Goal: Complete Application Form: Complete application form

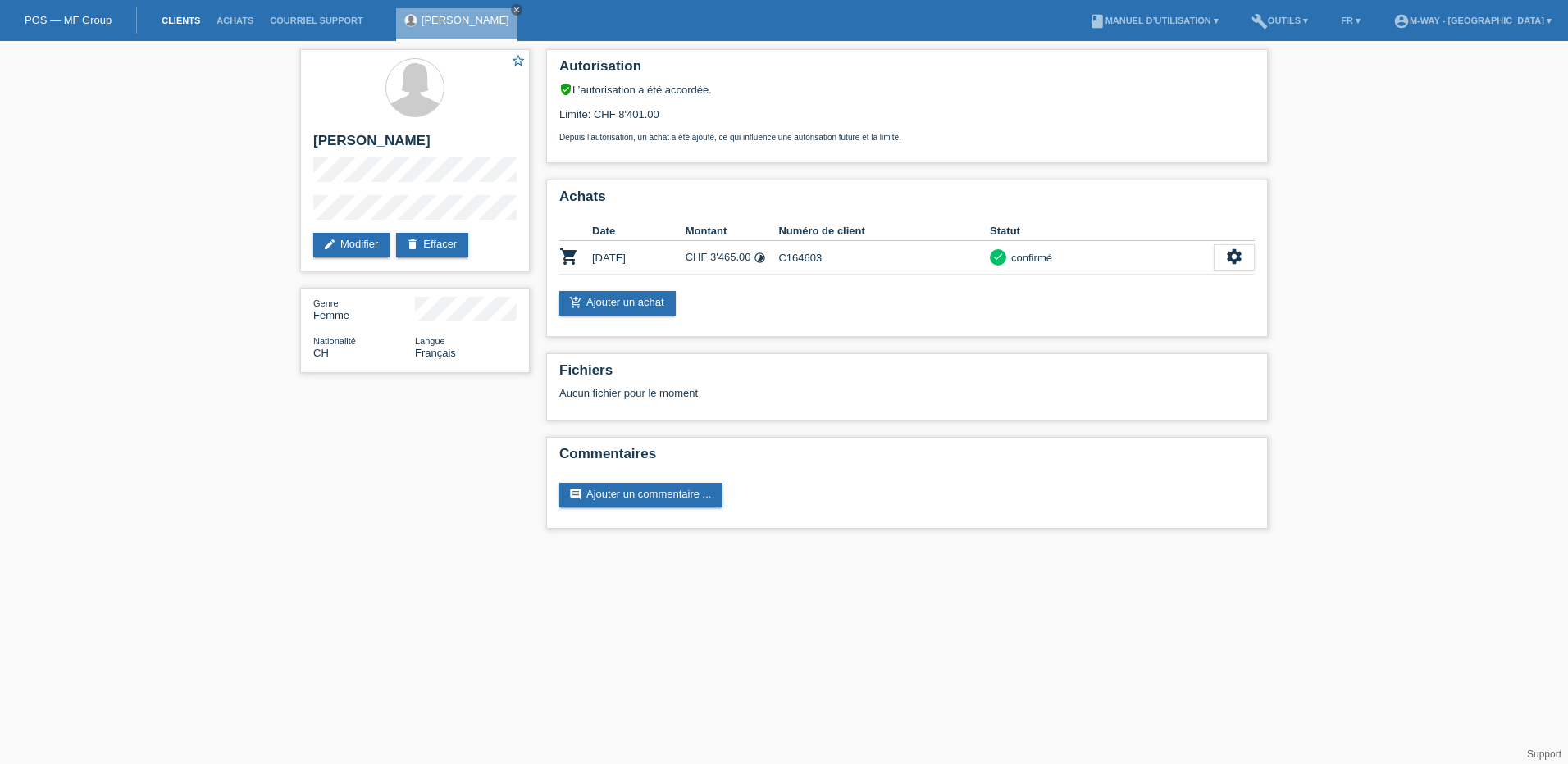
click at [169, 19] on link "Clients" at bounding box center [180, 20] width 55 height 10
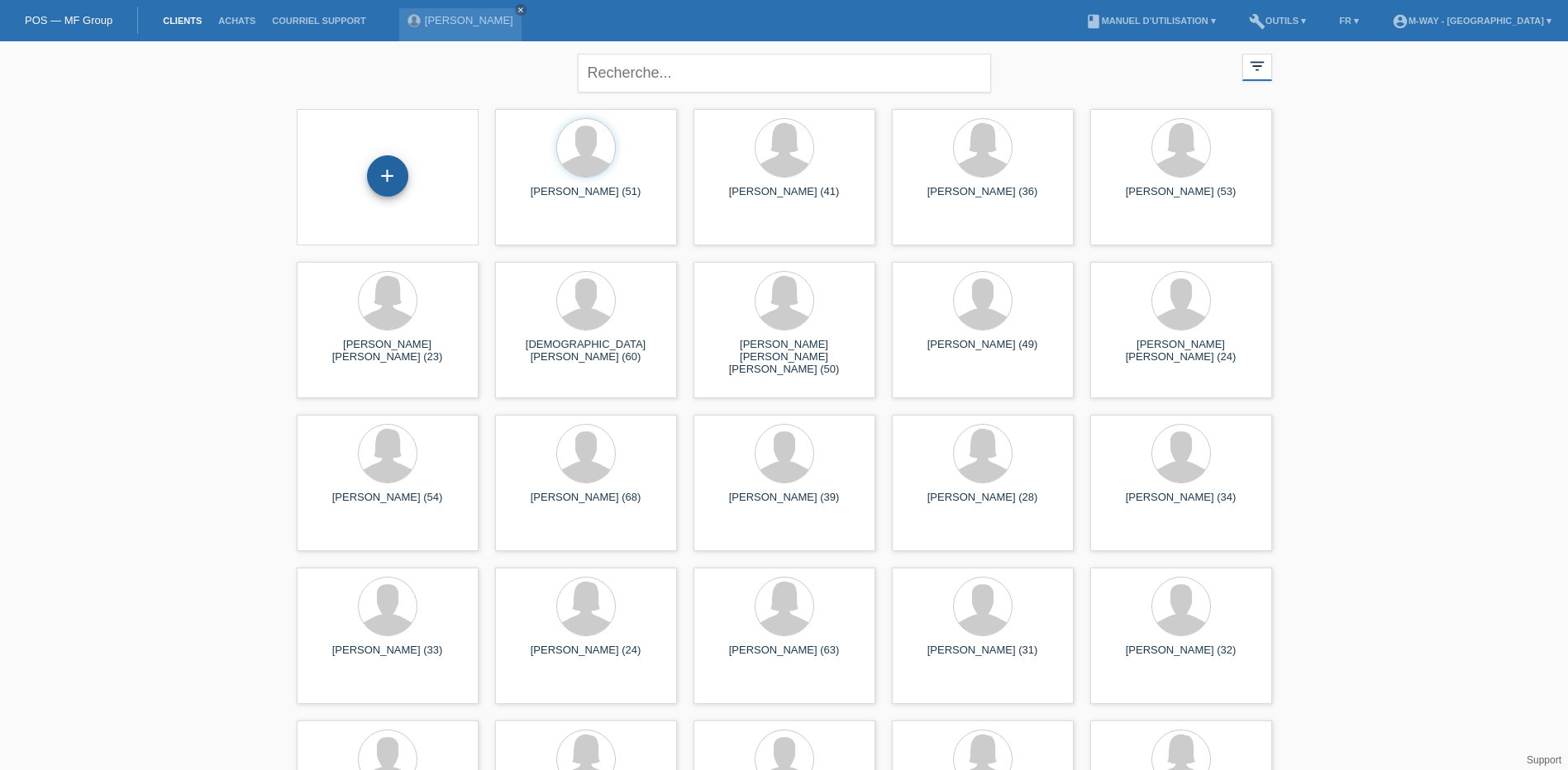
click at [385, 177] on div "+" at bounding box center [388, 175] width 42 height 42
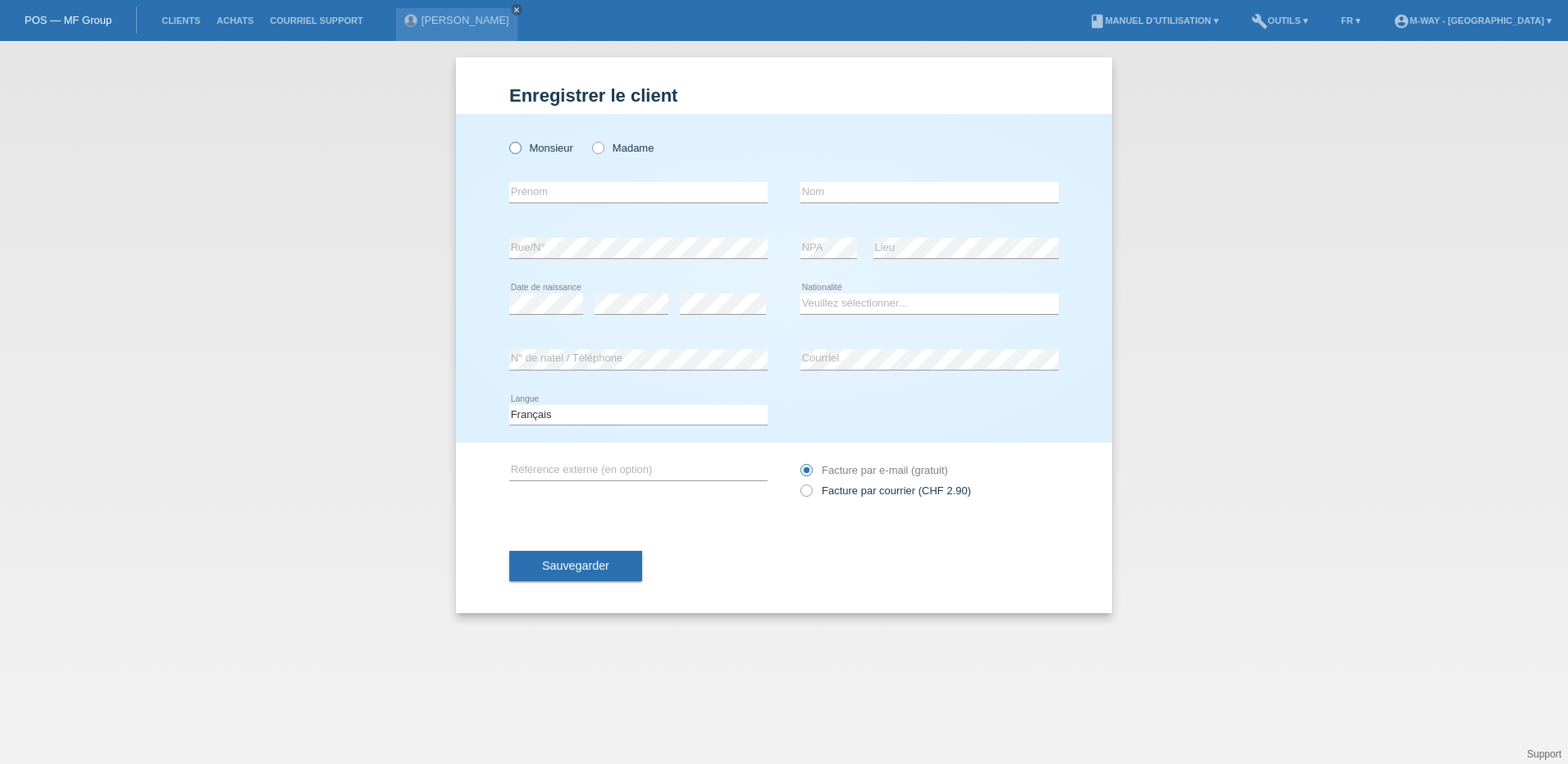
click at [507, 139] on icon at bounding box center [507, 139] width 0 height 0
click at [518, 148] on input "Monsieur" at bounding box center [514, 147] width 11 height 11
radio input "true"
click at [612, 193] on input "text" at bounding box center [638, 191] width 259 height 20
type input "S"
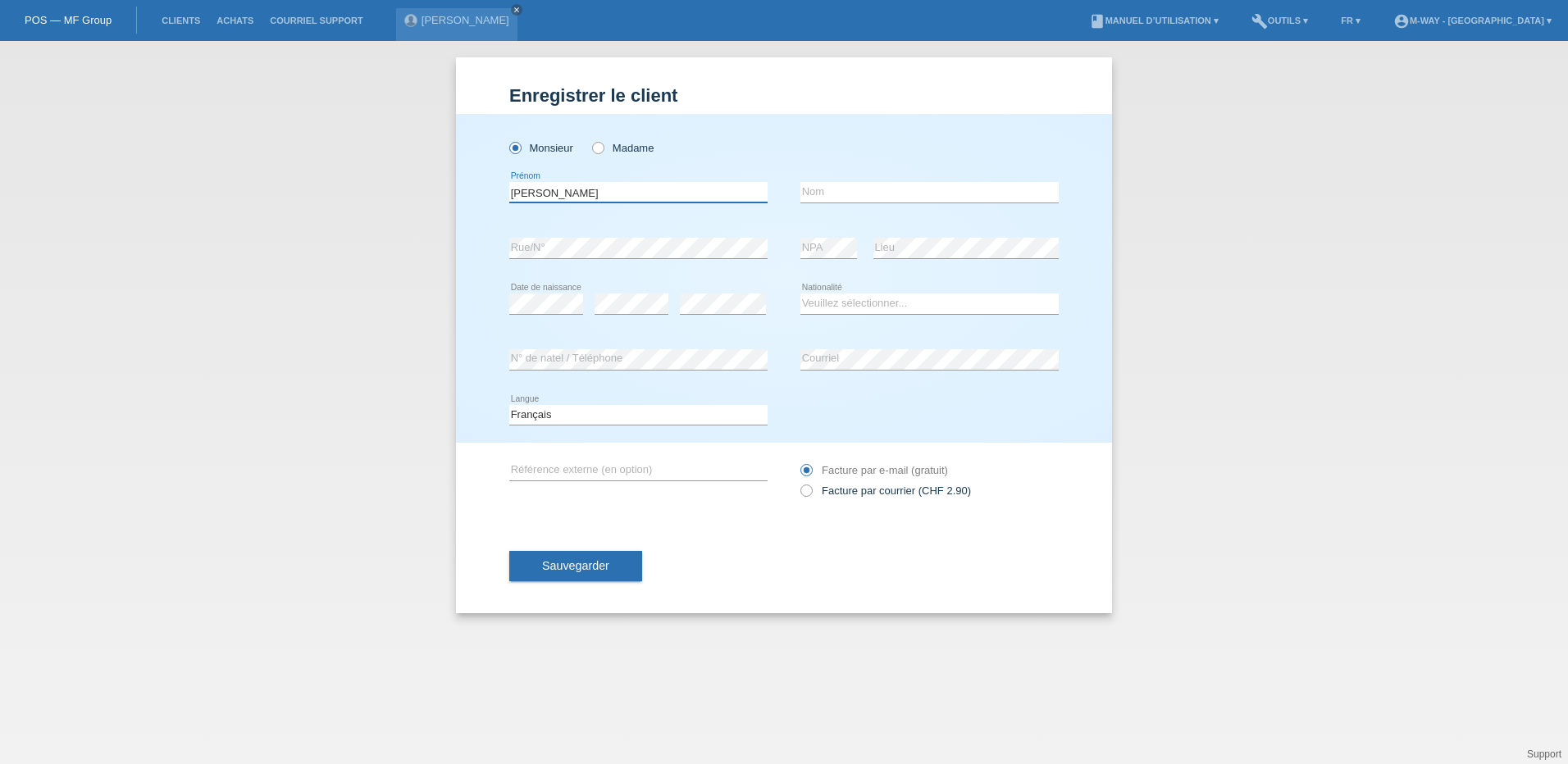
type input "[PERSON_NAME]"
click at [839, 181] on div "error Nom" at bounding box center [929, 192] width 259 height 56
click at [844, 186] on input "text" at bounding box center [929, 191] width 259 height 20
type input "[PERSON_NAME]"
click at [866, 307] on select "Veuillez sélectionner... Suisse Allemagne Autriche Liechtenstein ------------ A…" at bounding box center [929, 303] width 259 height 19
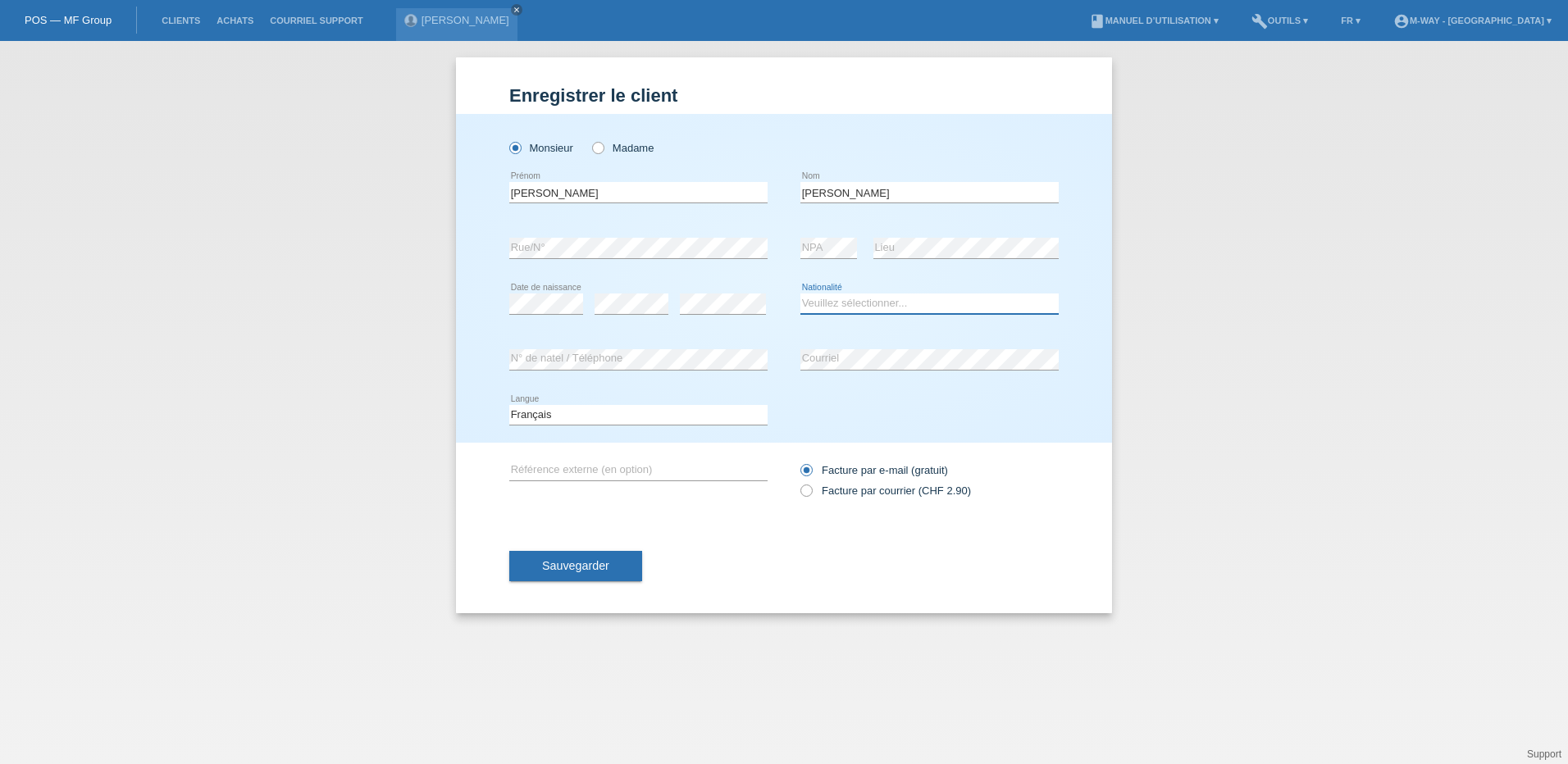
select select "PT"
click at [800, 293] on select "Veuillez sélectionner... Suisse Allemagne Autriche Liechtenstein ------------ A…" at bounding box center [929, 303] width 259 height 19
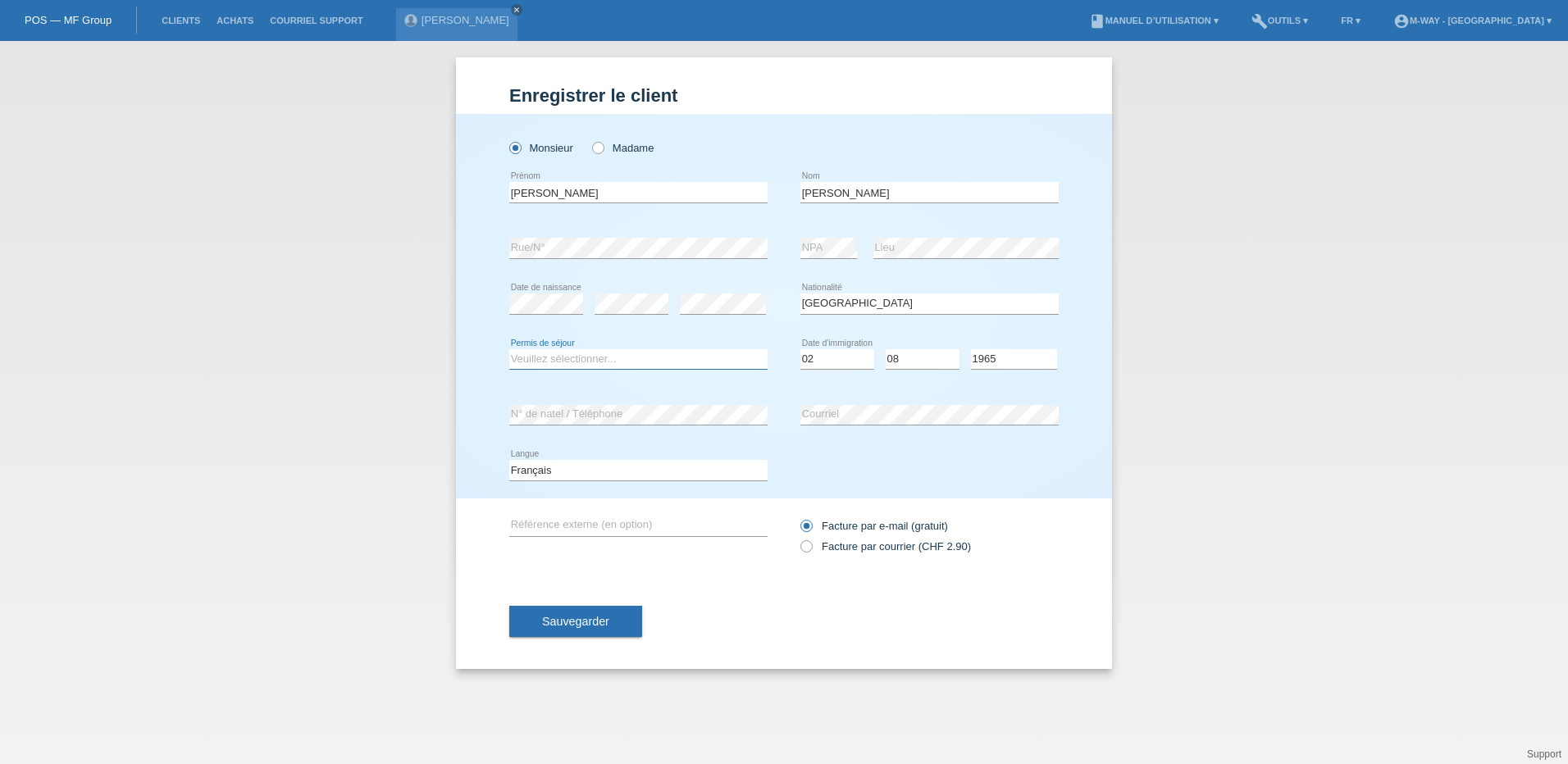
click at [577, 353] on select "Veuillez sélectionner... C B B - Statut de réfugié Autre" at bounding box center [638, 358] width 259 height 19
select select "C"
click at [510, 349] on select "Veuillez sélectionner... C B B - Statut de réfugié Autre" at bounding box center [638, 358] width 259 height 19
click at [823, 357] on select "Jour 01 02 03 04 05 06 07 08 09 10 11" at bounding box center [836, 358] width 74 height 19
select select "04"
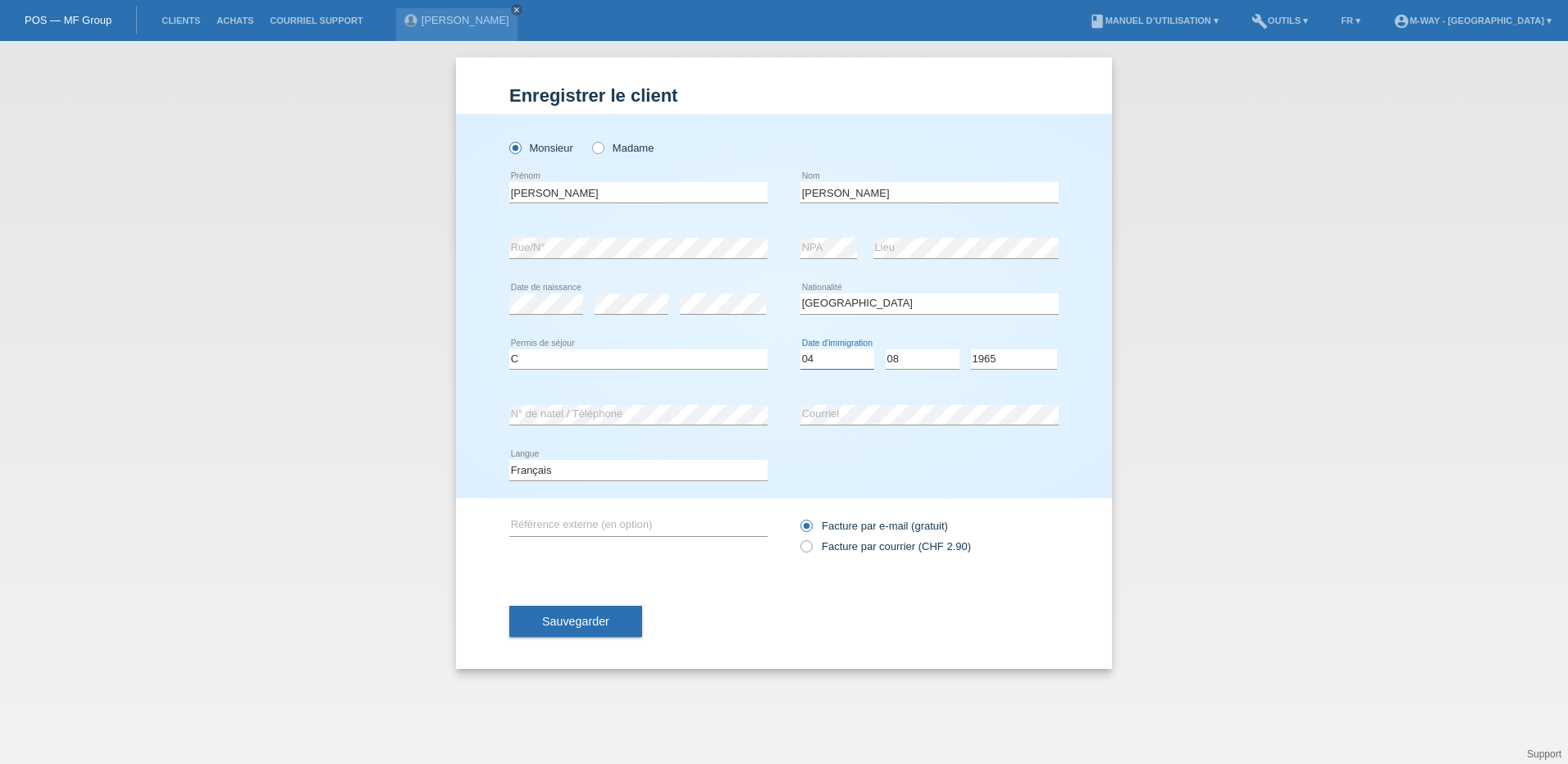
click at [800, 349] on select "Jour 01 02 03 04 05 06 07 08 09 10 11" at bounding box center [836, 358] width 74 height 19
click at [983, 361] on select "Année 2025 2024 2023 2022 2021 2020 2019 2018 2017 2016 2015 2014 2013 2012 201…" at bounding box center [1014, 358] width 87 height 19
select select "2000"
click at [971, 349] on select "Année 2025 2024 2023 2022 2021 2020 2019 2018 2017 2016 2015 2014 2013 2012 201…" at bounding box center [1014, 358] width 87 height 19
click at [599, 624] on span "Sauvegarder" at bounding box center [576, 622] width 67 height 13
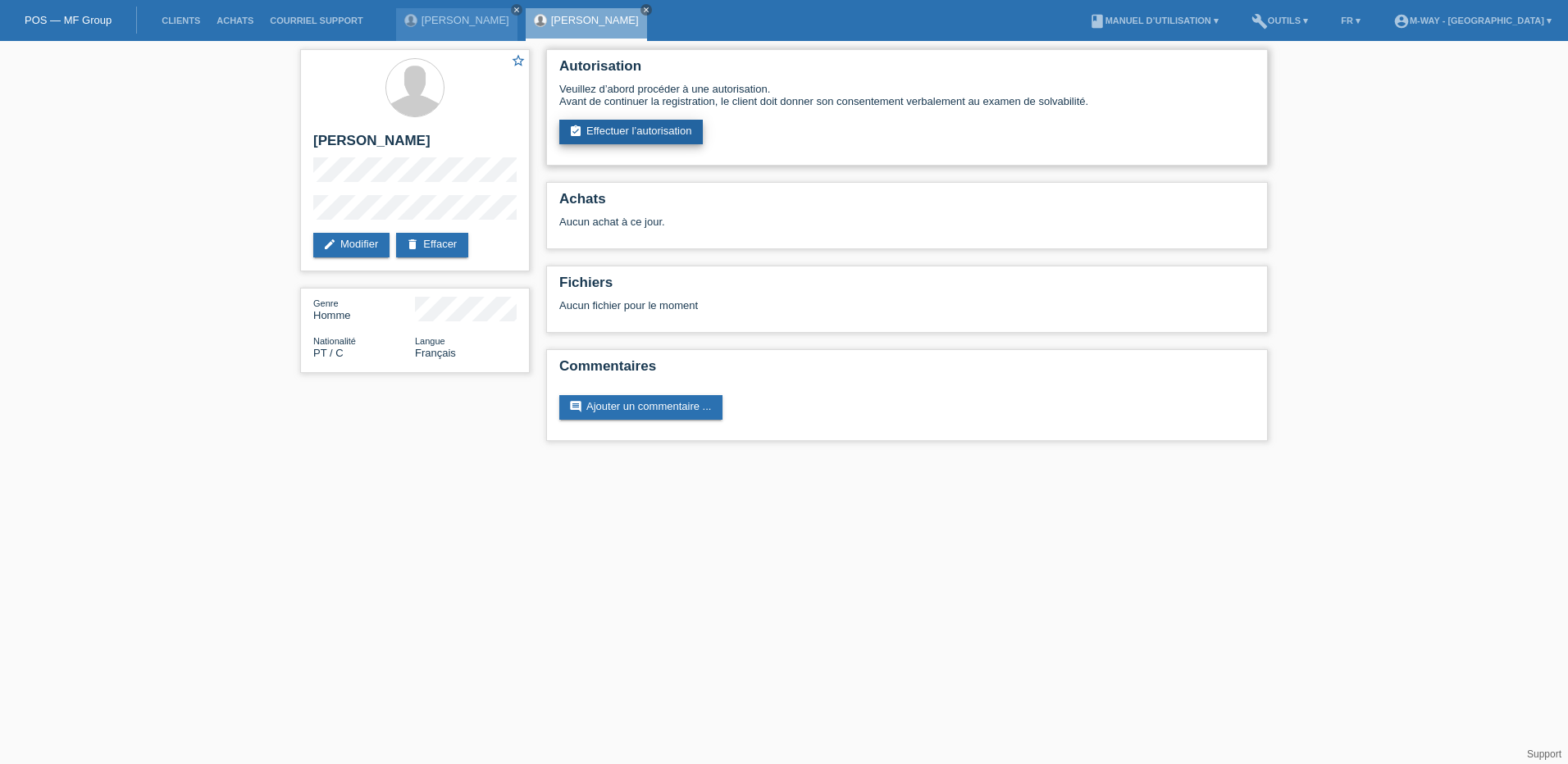
click at [637, 125] on link "assignment_turned_in Effectuer l’autorisation" at bounding box center [631, 133] width 143 height 25
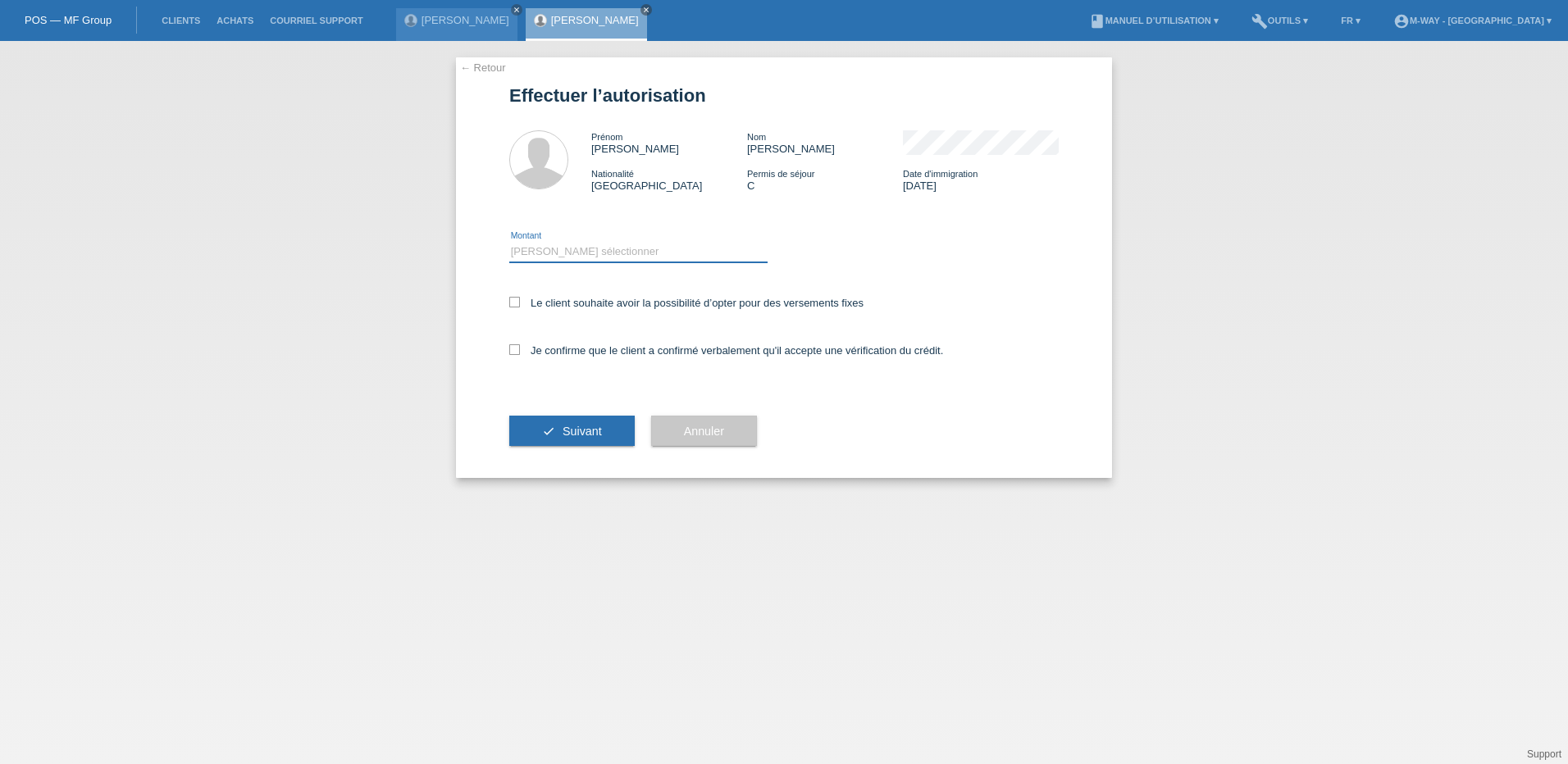
click at [569, 248] on select "Veuillez sélectionner CHF 1.00 - CHF 499.00 CHF 500.00 - CHF 1'999.00 CHF 2'000…" at bounding box center [638, 252] width 259 height 19
select select "3"
click at [510, 242] on select "Veuillez sélectionner CHF 1.00 - CHF 499.00 CHF 500.00 - CHF 1'999.00 CHF 2'000…" at bounding box center [638, 252] width 259 height 19
click at [512, 303] on icon at bounding box center [514, 302] width 11 height 11
click at [512, 303] on input "Le client souhaite avoir la possibilité d’opter pour des versements fixes" at bounding box center [514, 302] width 11 height 11
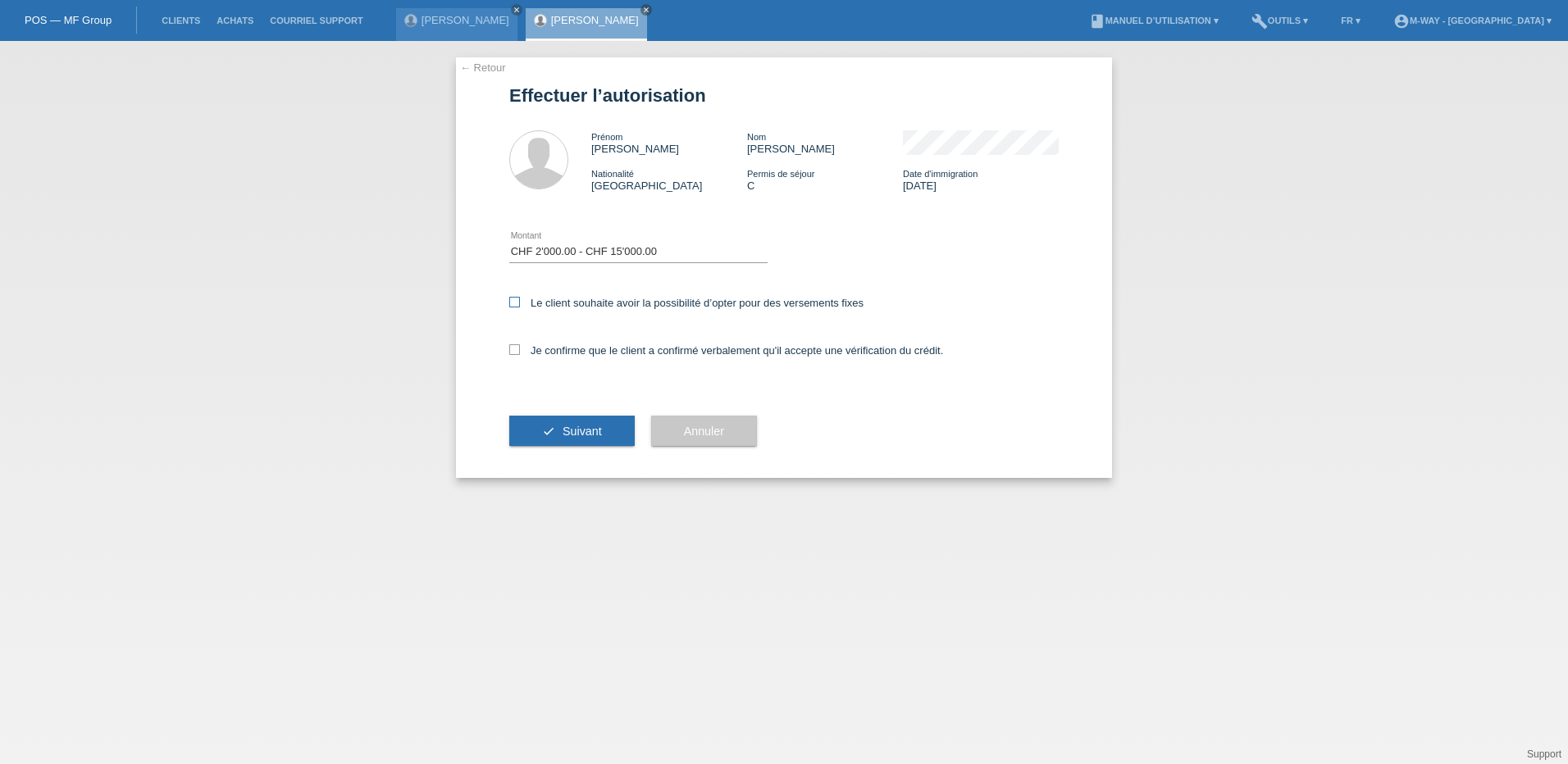
checkbox input "true"
click at [519, 349] on icon at bounding box center [514, 349] width 11 height 11
click at [519, 349] on input "Je confirme que le client a confirmé verbalement qu'il accepte une vérification…" at bounding box center [514, 349] width 11 height 11
checkbox input "true"
click at [554, 419] on button "check Suivant" at bounding box center [572, 431] width 125 height 31
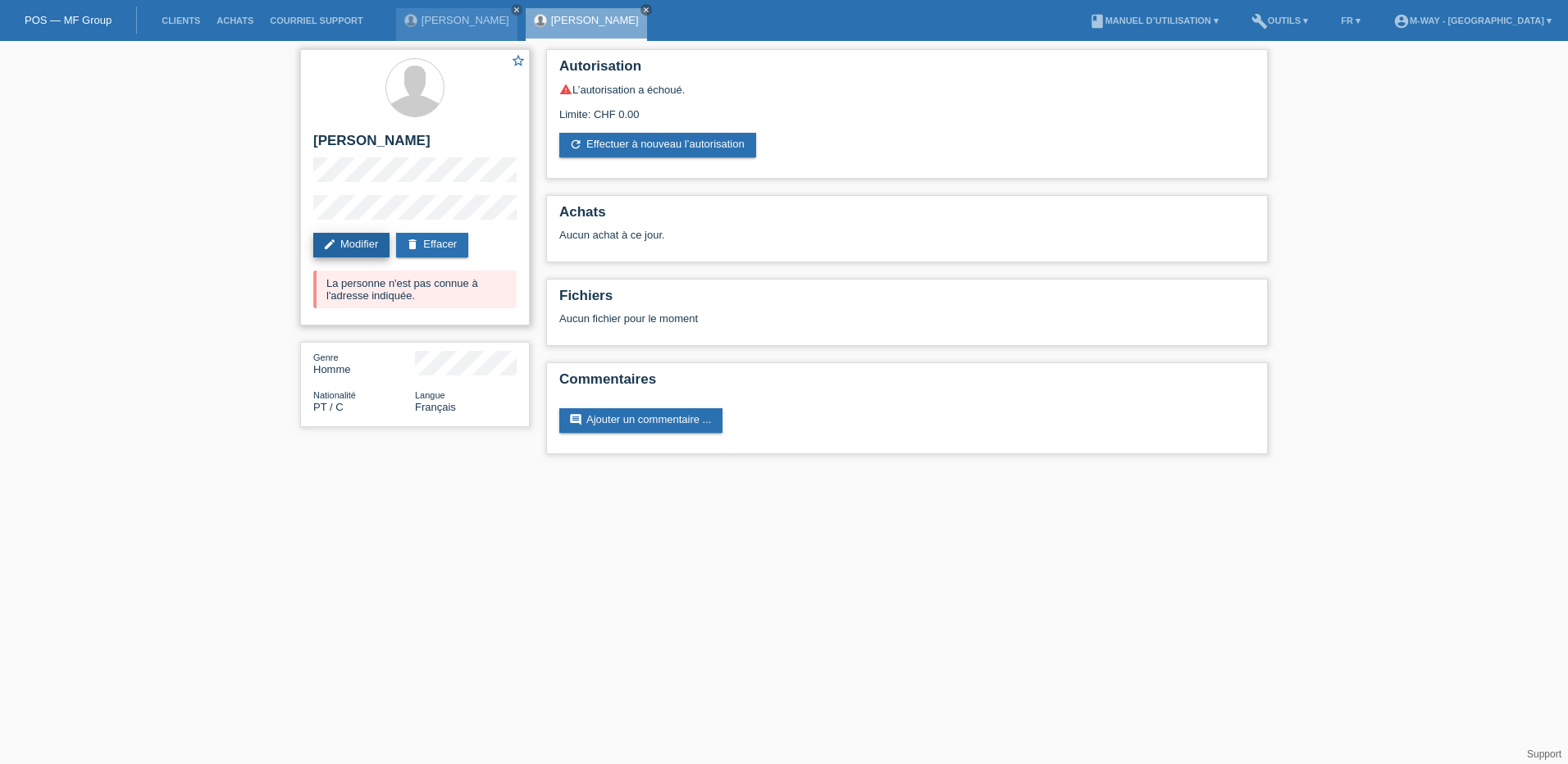
click at [368, 242] on link "edit Modifier" at bounding box center [351, 245] width 76 height 25
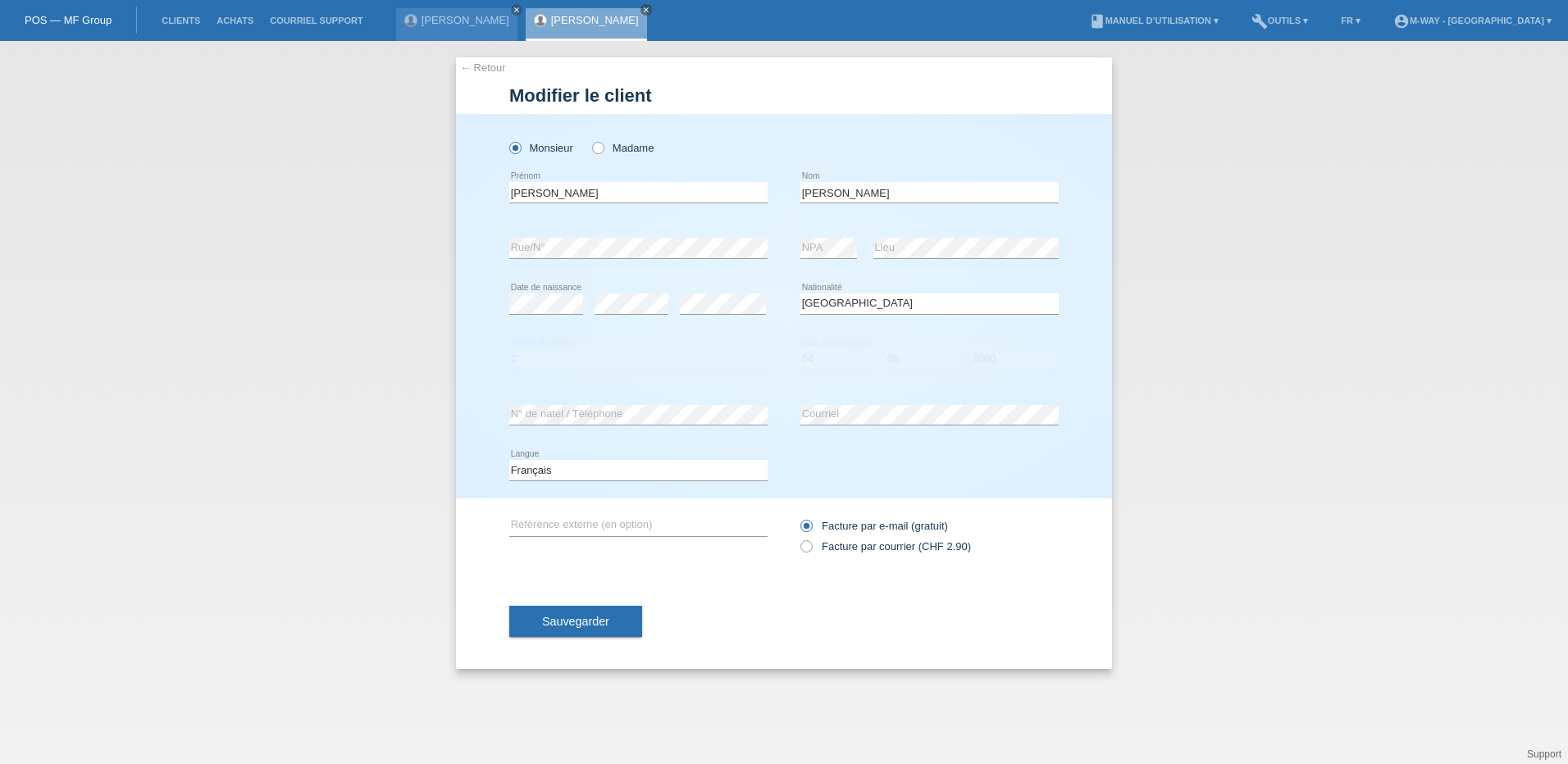
select select "PT"
select select "C"
select select "04"
select select "08"
select select "2000"
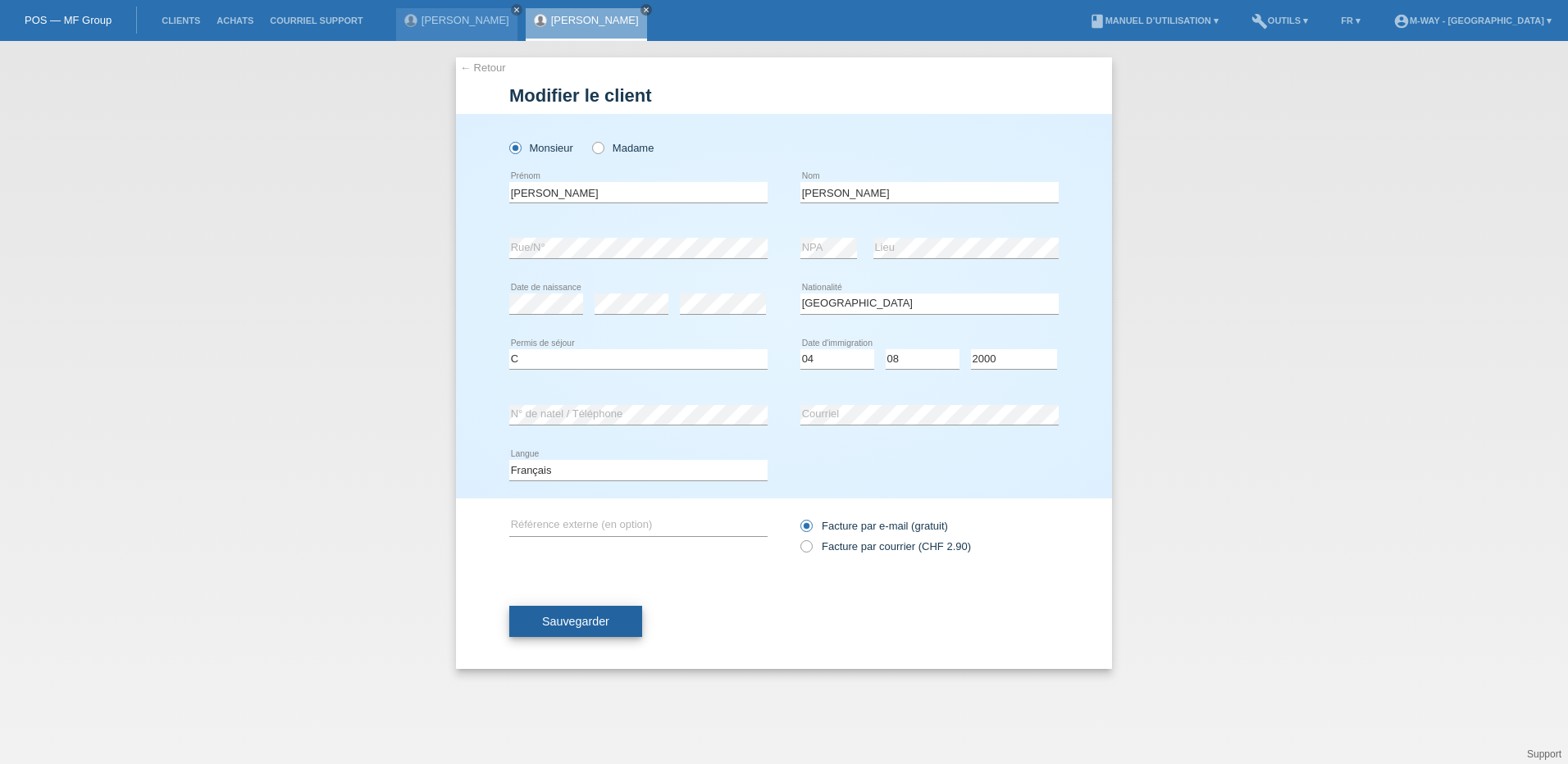
click at [575, 619] on span "Sauvegarder" at bounding box center [576, 622] width 67 height 13
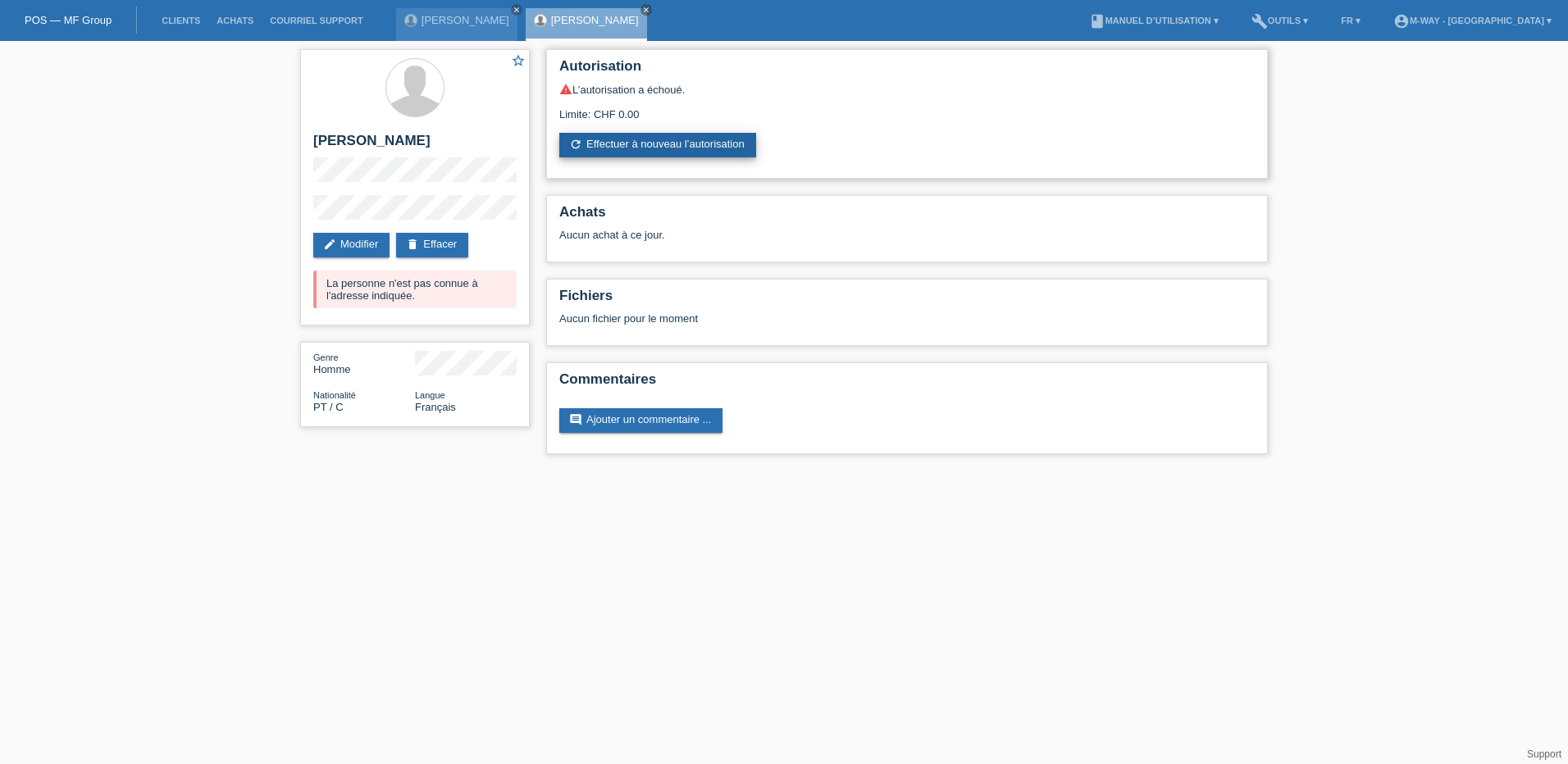
click at [698, 139] on link "refresh Effectuer à nouveau l’autorisation" at bounding box center [658, 145] width 197 height 25
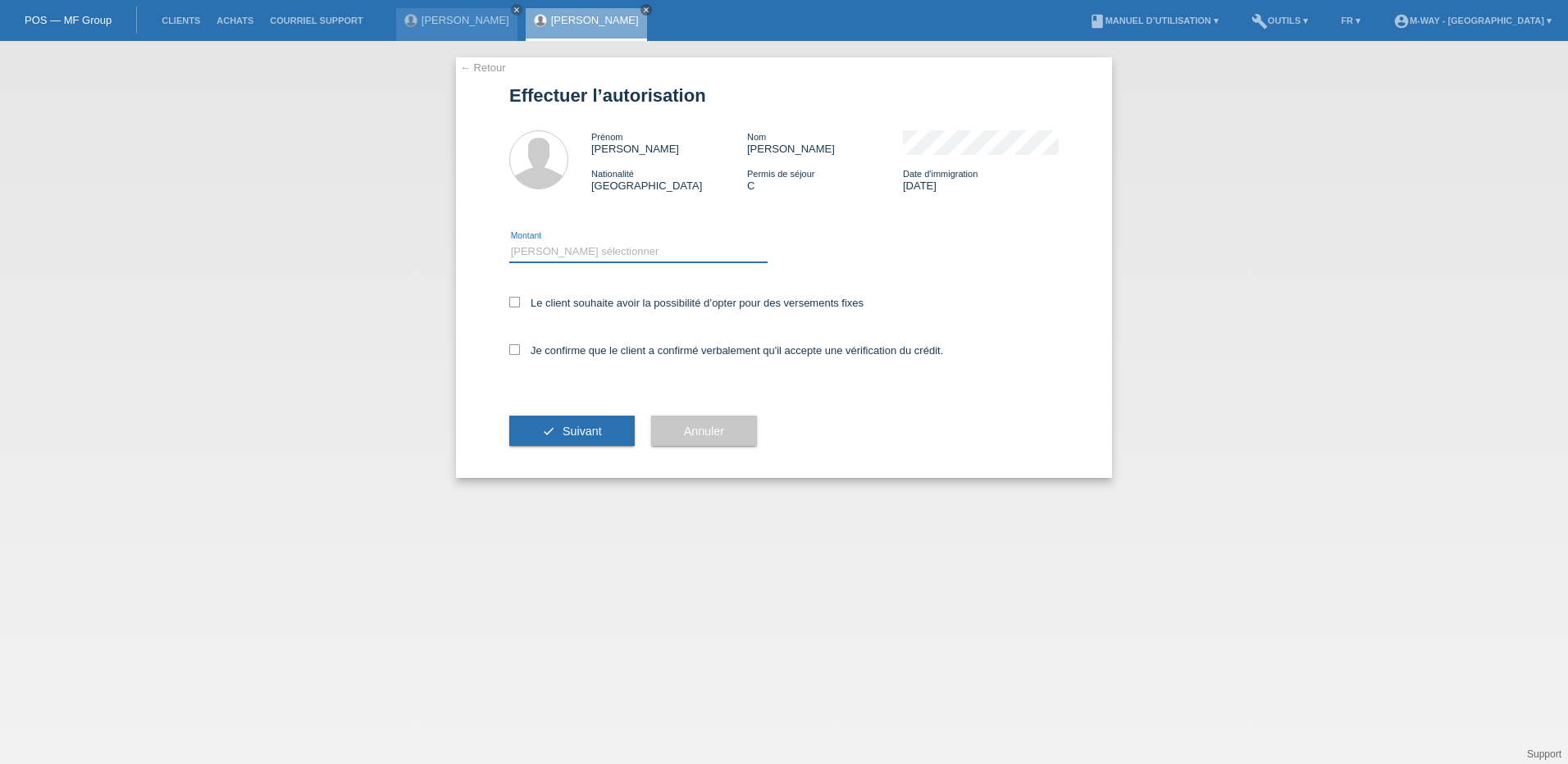
click at [609, 246] on select "Veuillez sélectionner CHF 1.00 - CHF 499.00 CHF 500.00 - CHF 1'999.00 CHF 2'000…" at bounding box center [638, 252] width 259 height 19
select select "3"
click at [510, 242] on select "Veuillez sélectionner CHF 1.00 - CHF 499.00 CHF 500.00 - CHF 1'999.00 CHF 2'000…" at bounding box center [638, 252] width 259 height 19
click at [519, 304] on icon at bounding box center [514, 302] width 11 height 11
click at [519, 304] on input "Le client souhaite avoir la possibilité d’opter pour des versements fixes" at bounding box center [514, 302] width 11 height 11
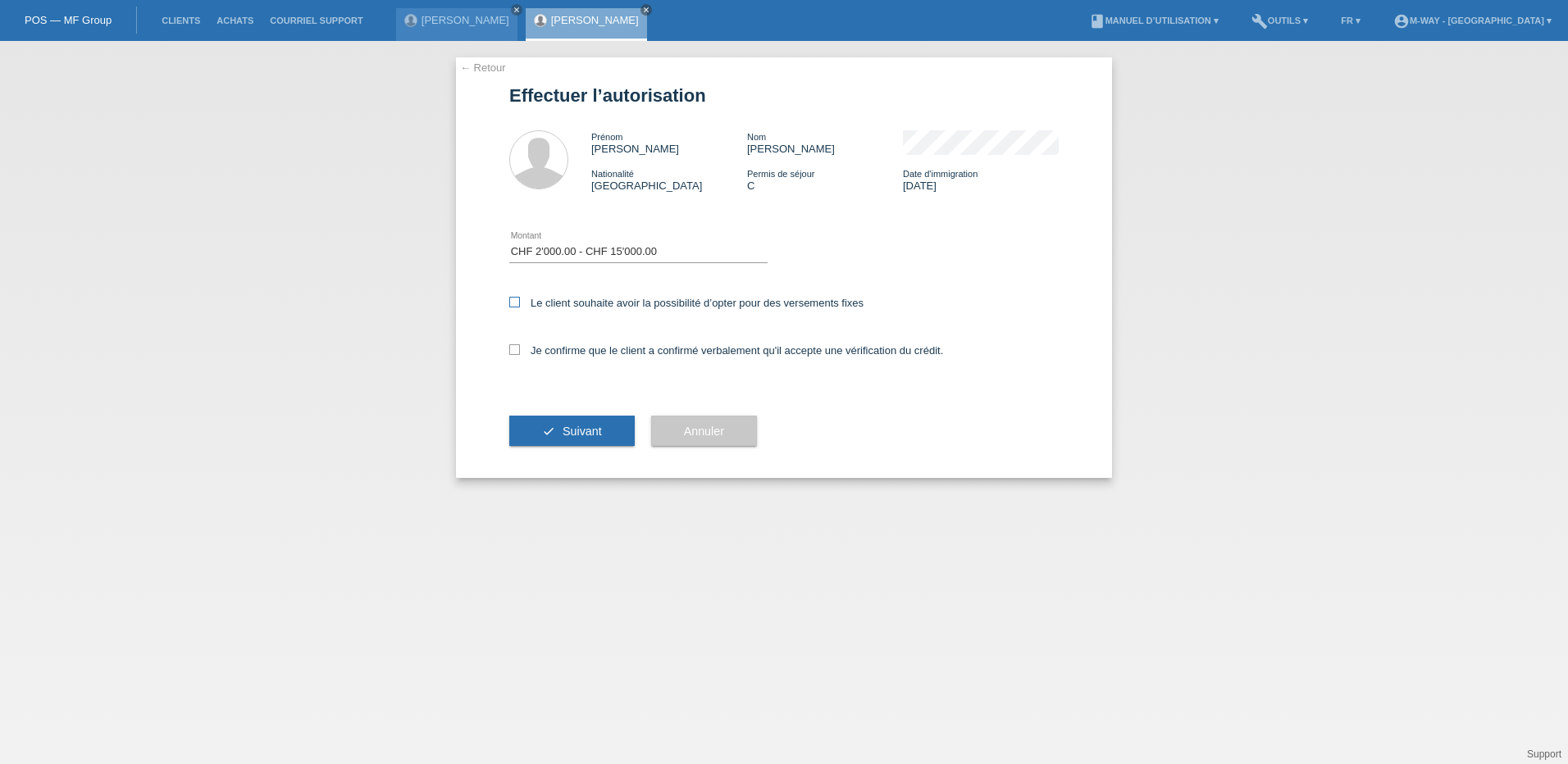
checkbox input "true"
click at [515, 354] on icon at bounding box center [514, 349] width 11 height 11
click at [515, 354] on input "Je confirme que le client a confirmé verbalement qu'il accepte une vérification…" at bounding box center [514, 349] width 11 height 11
checkbox input "true"
drag, startPoint x: 549, startPoint y: 434, endPoint x: 542, endPoint y: 423, distance: 13.0
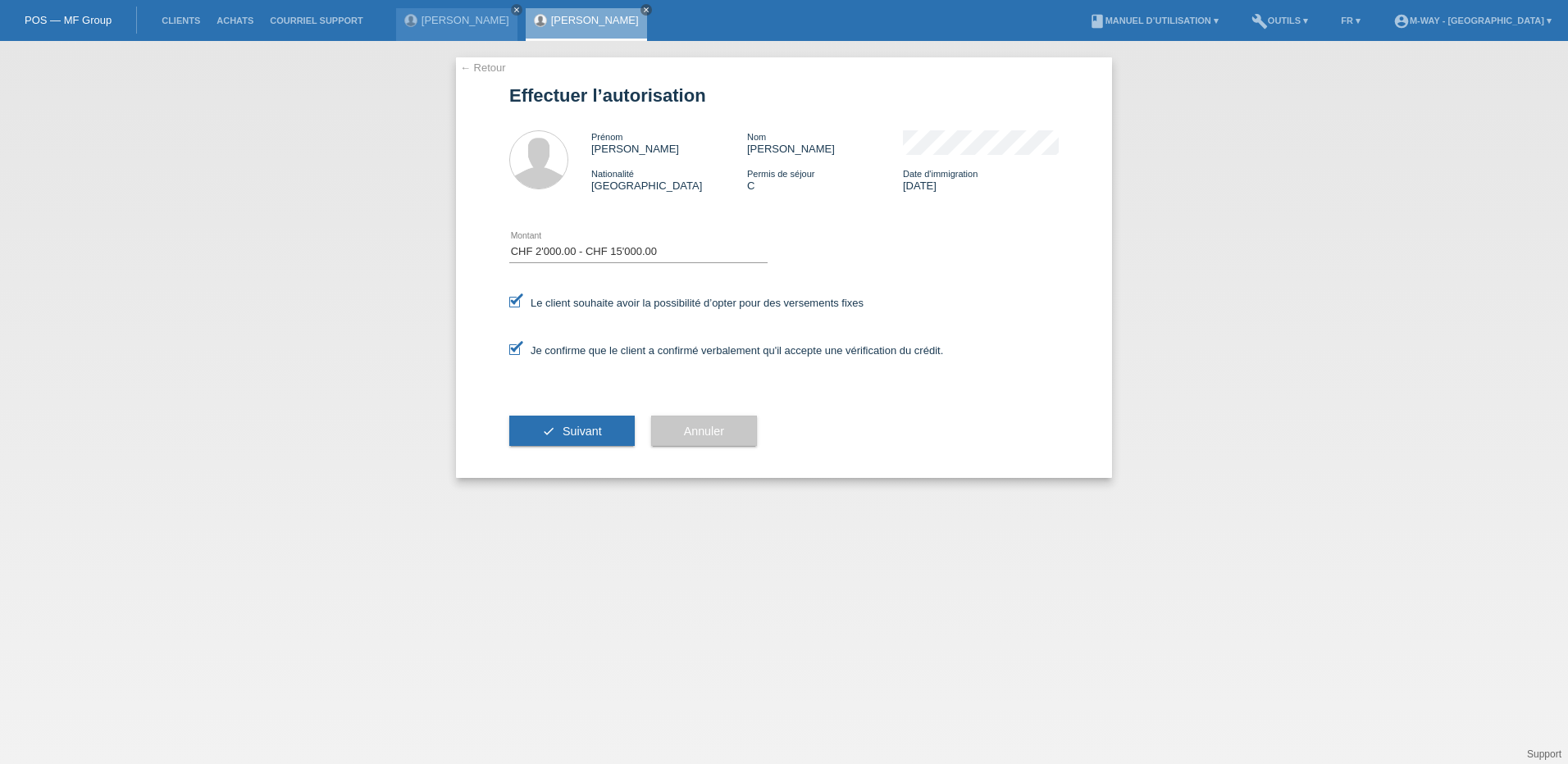
click at [551, 431] on button "check Suivant" at bounding box center [572, 431] width 125 height 31
